Goal: Check status: Check status

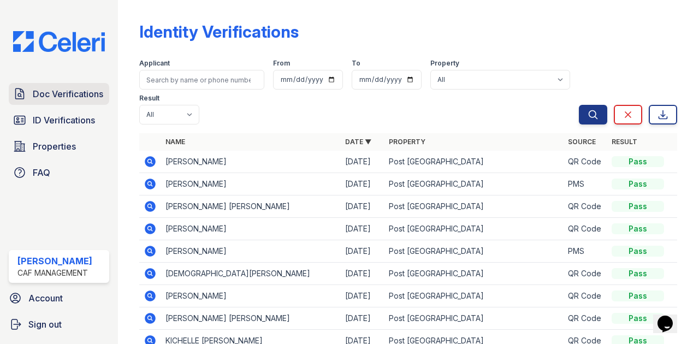
click at [76, 97] on span "Doc Verifications" at bounding box center [68, 93] width 70 height 13
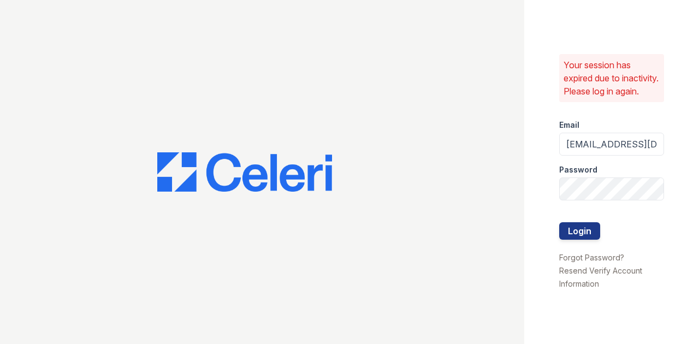
click at [580, 222] on div at bounding box center [611, 211] width 105 height 22
click at [577, 234] on button "Login" at bounding box center [579, 230] width 41 height 17
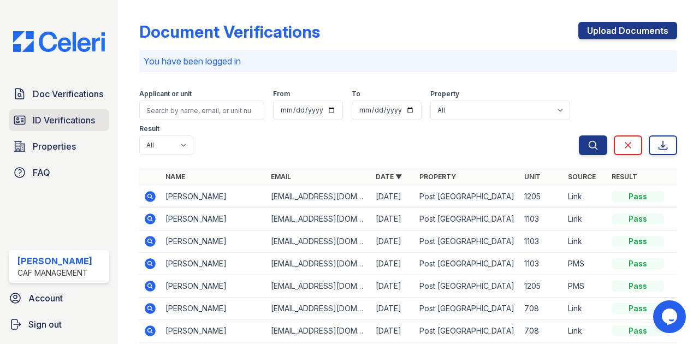
click at [35, 114] on span "ID Verifications" at bounding box center [64, 120] width 62 height 13
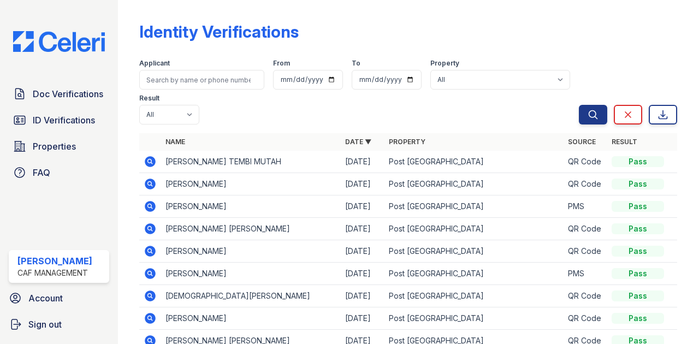
click at [143, 160] on td at bounding box center [150, 162] width 22 height 22
click at [148, 163] on icon at bounding box center [150, 161] width 11 height 11
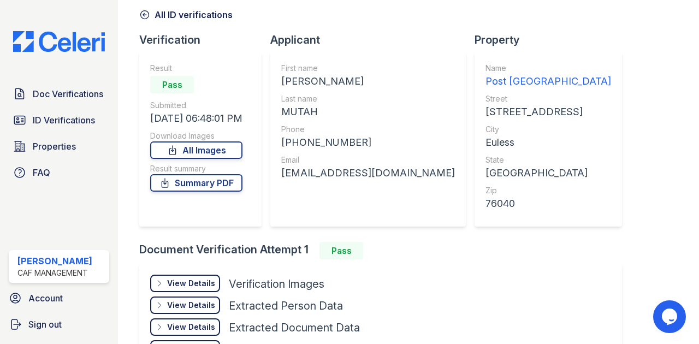
scroll to position [109, 0]
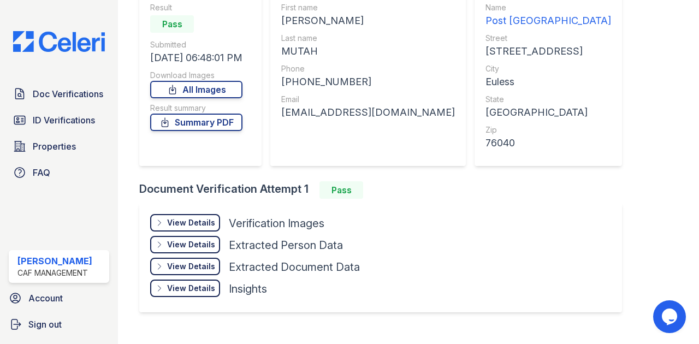
click at [206, 222] on div "View Details" at bounding box center [191, 222] width 48 height 11
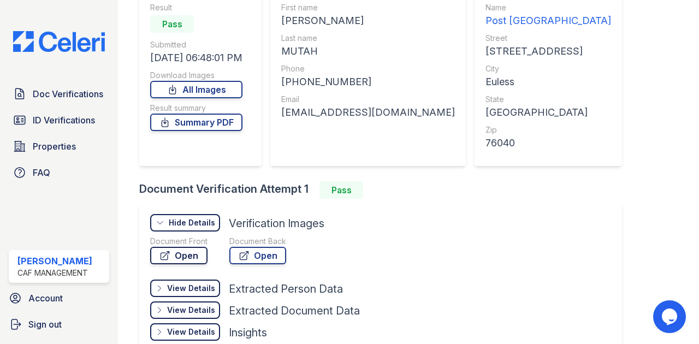
click at [197, 253] on link "Open" at bounding box center [178, 255] width 57 height 17
